Goal: Task Accomplishment & Management: Use online tool/utility

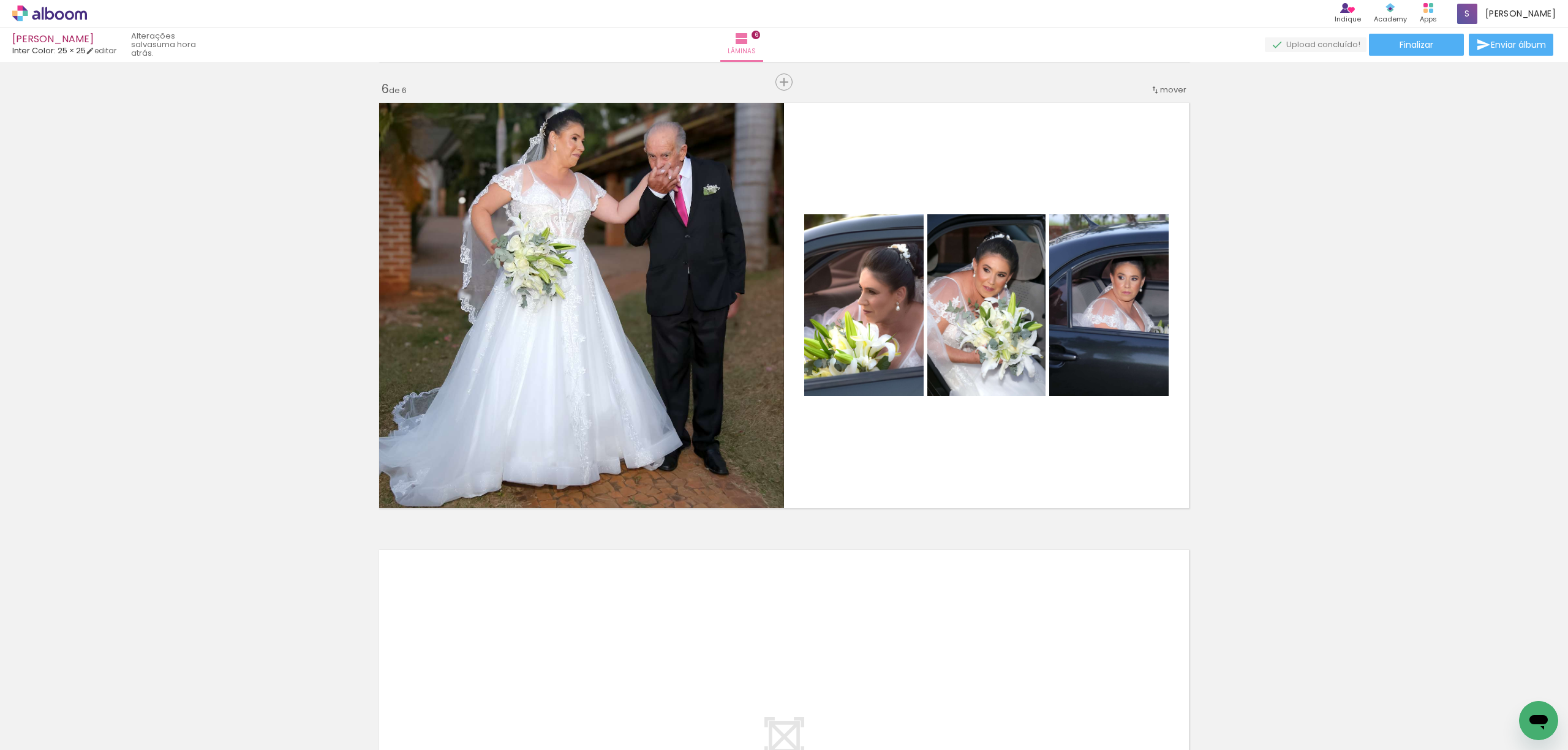
scroll to position [2204, 0]
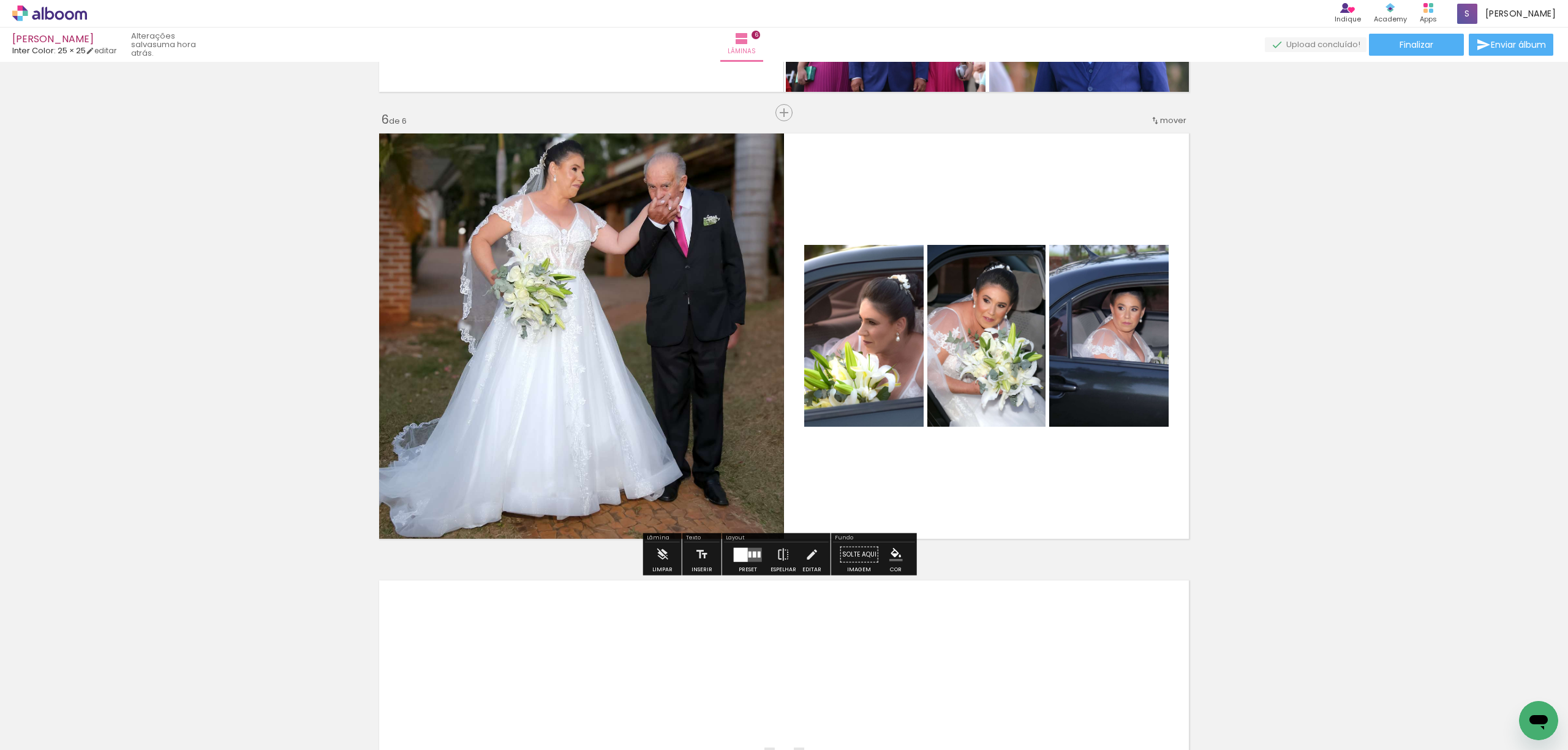
click at [57, 714] on input "Todas as fotos" at bounding box center [35, 713] width 47 height 11
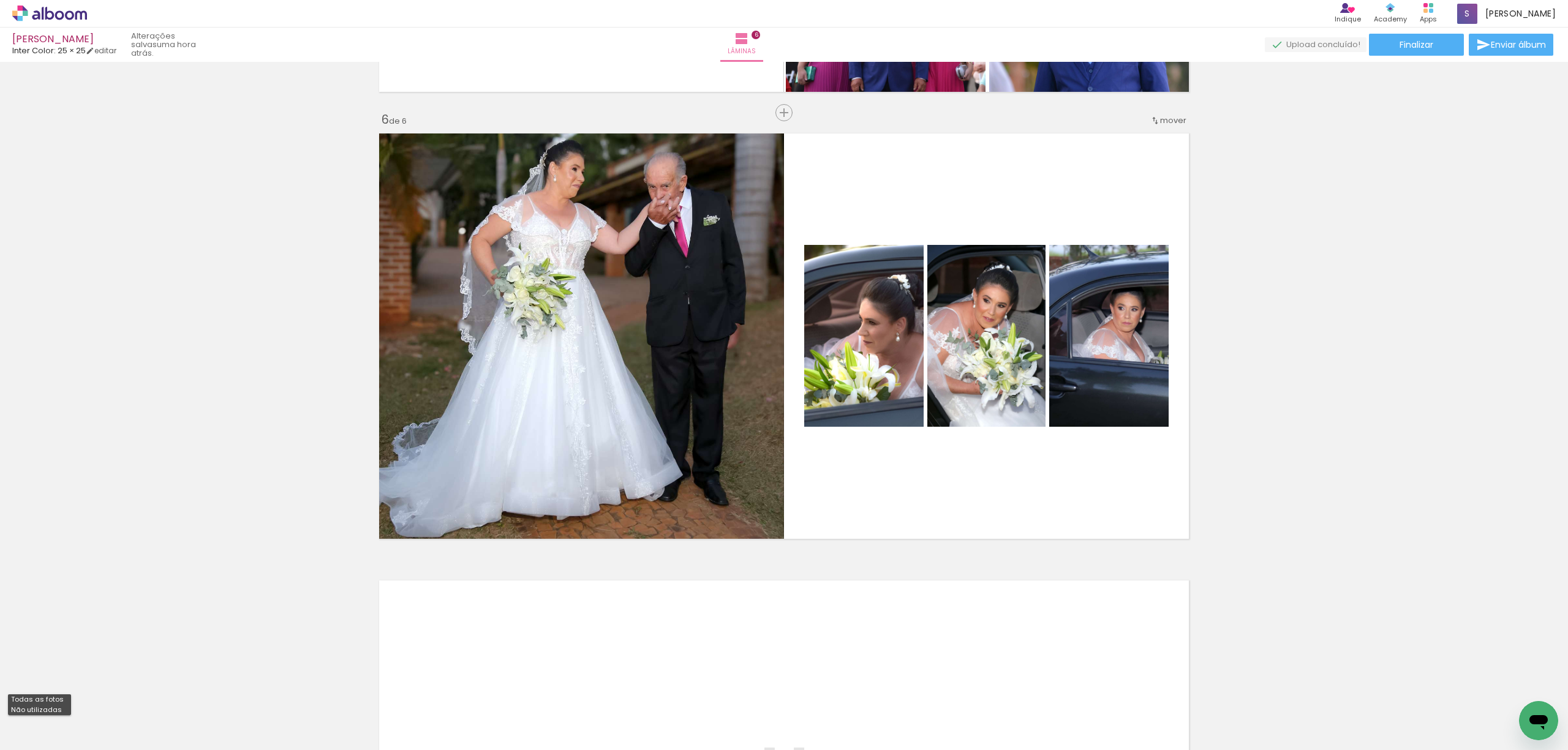
click at [58, 712] on paper-item "Não utilizadas" at bounding box center [39, 710] width 63 height 11
type input "Não utilizadas"
